Goal: Task Accomplishment & Management: Complete application form

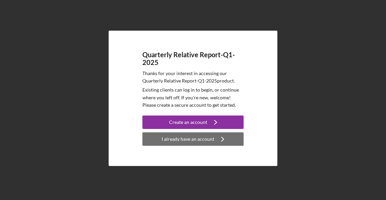
click at [189, 143] on div "I already have an account" at bounding box center [188, 139] width 53 height 13
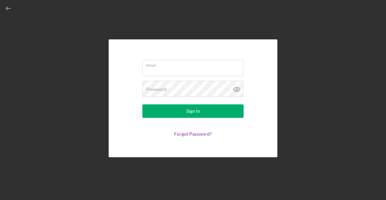
type input "[EMAIL_ADDRESS][DOMAIN_NAME]"
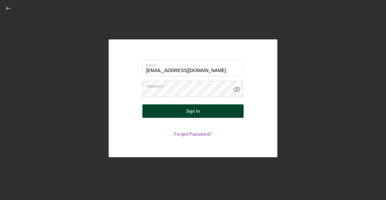
click at [165, 109] on button "Sign In" at bounding box center [192, 111] width 101 height 13
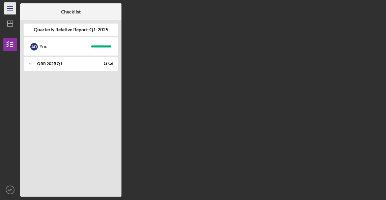
click at [12, 7] on icon "Icon/Menu" at bounding box center [10, 8] width 15 height 15
